Goal: Transaction & Acquisition: Purchase product/service

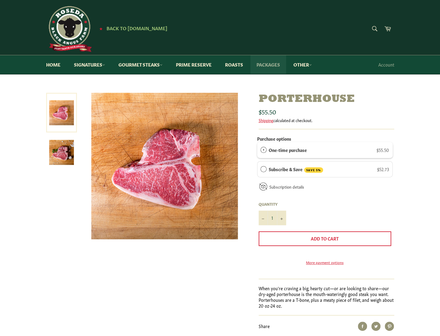
click at [271, 62] on link "Packages" at bounding box center [269, 64] width 36 height 19
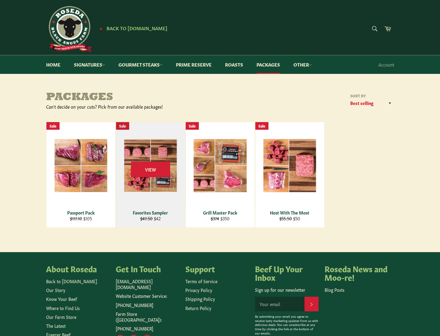
click at [143, 154] on div "View" at bounding box center [150, 174] width 69 height 105
